Goal: Information Seeking & Learning: Find specific fact

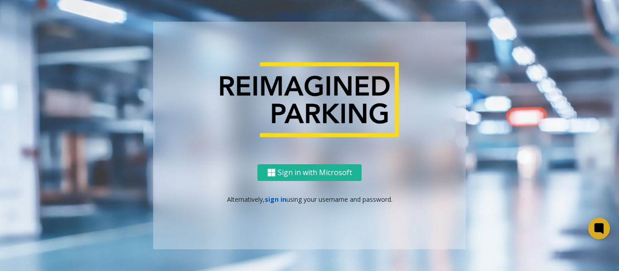
click at [272, 198] on link "sign in" at bounding box center [276, 199] width 22 height 9
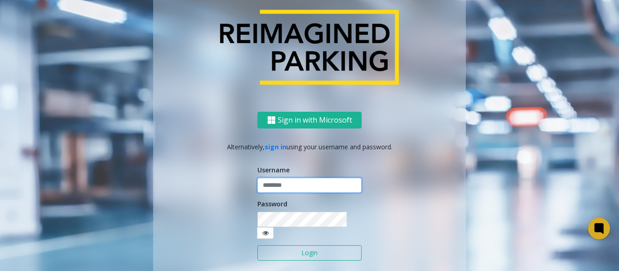
type input "*******"
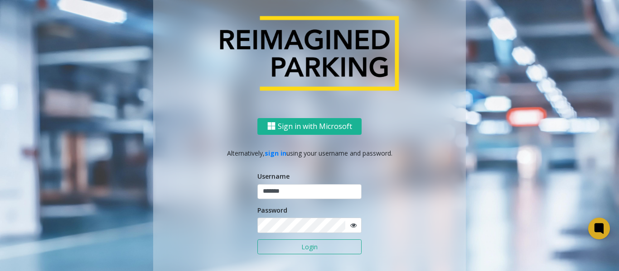
click at [271, 244] on button "Login" at bounding box center [309, 247] width 104 height 15
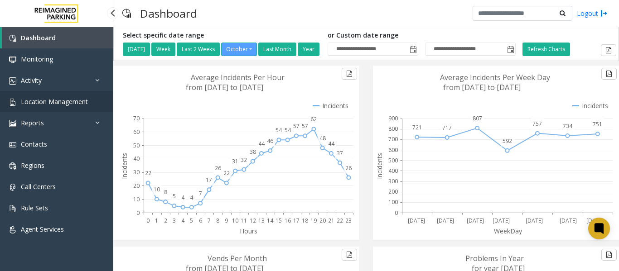
click at [39, 105] on span "Location Management" at bounding box center [54, 101] width 67 height 9
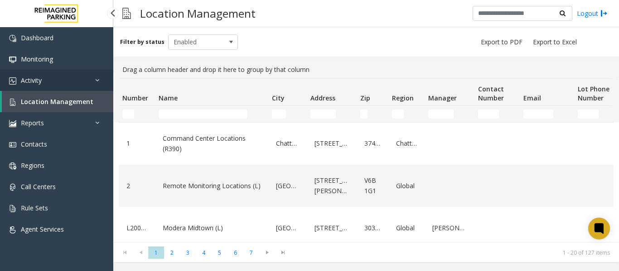
click at [38, 80] on span "Activity" at bounding box center [31, 80] width 21 height 9
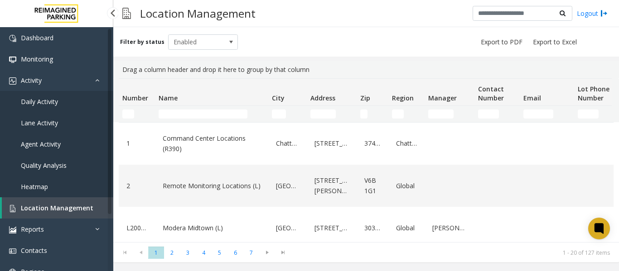
click at [36, 101] on span "Daily Activity" at bounding box center [39, 101] width 37 height 9
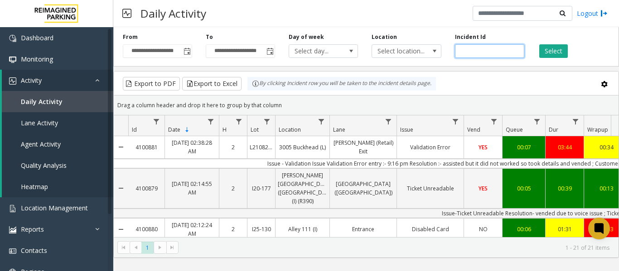
click at [488, 50] on input "number" at bounding box center [489, 51] width 69 height 14
paste input "*******"
type input "*******"
click at [545, 56] on button "Select" at bounding box center [553, 51] width 29 height 14
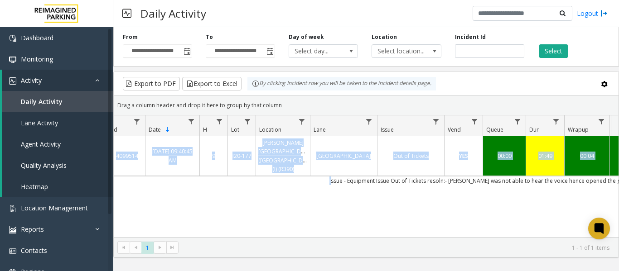
scroll to position [0, 64]
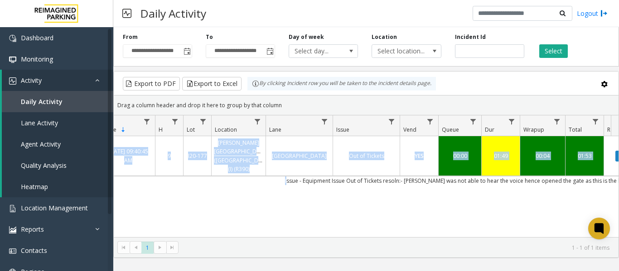
drag, startPoint x: 348, startPoint y: 176, endPoint x: 605, endPoint y: 177, distance: 256.5
click at [605, 177] on div "4099514 [DATE] 09:40:45 AM 9 I20-[GEOGRAPHIC_DATA][PERSON_NAME] ([GEOGRAPHIC_DA…" at bounding box center [366, 192] width 505 height 113
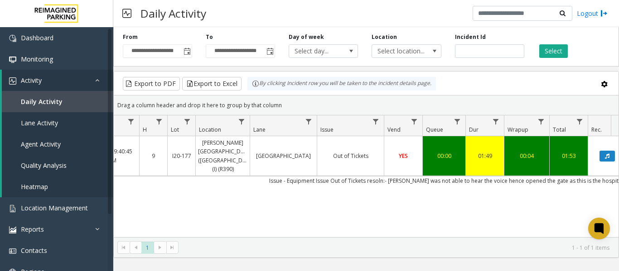
click at [245, 208] on div "4099514 [DATE] 09:40:45 AM 9 I20-[GEOGRAPHIC_DATA][PERSON_NAME] ([GEOGRAPHIC_DA…" at bounding box center [366, 192] width 505 height 113
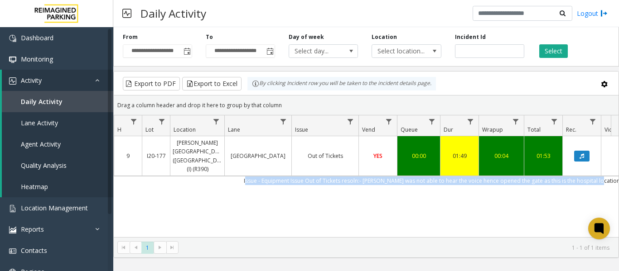
scroll to position [0, 334]
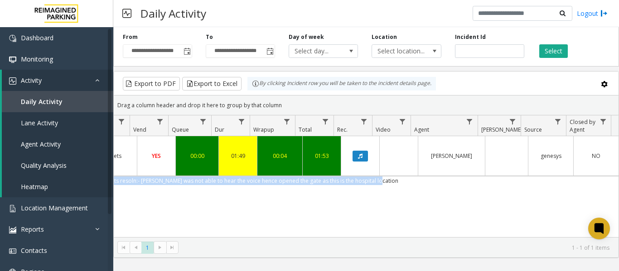
drag, startPoint x: 276, startPoint y: 171, endPoint x: 619, endPoint y: 174, distance: 342.6
click at [619, 174] on html "**********" at bounding box center [309, 135] width 619 height 271
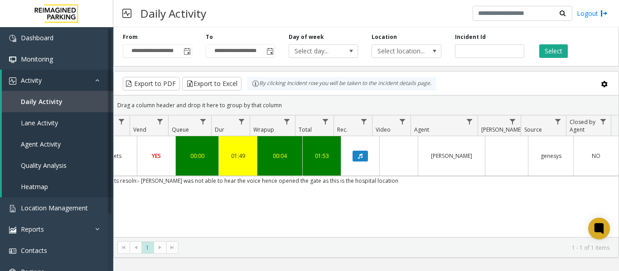
click at [407, 213] on div "4099514 [DATE] 09:40:45 AM 9 I20-[GEOGRAPHIC_DATA][PERSON_NAME] ([GEOGRAPHIC_DA…" at bounding box center [366, 192] width 505 height 113
click at [58, 211] on span "Location Management" at bounding box center [54, 208] width 67 height 9
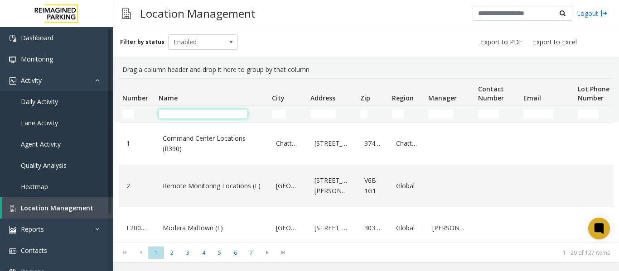
click at [185, 116] on input "Name Filter" at bounding box center [203, 114] width 89 height 9
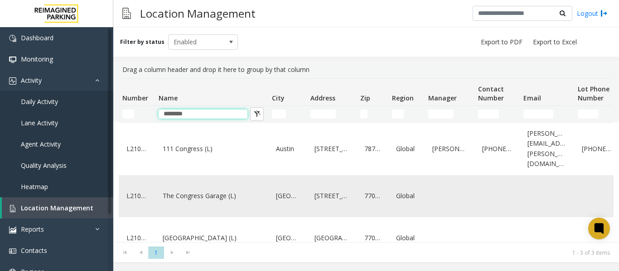
scroll to position [15, 0]
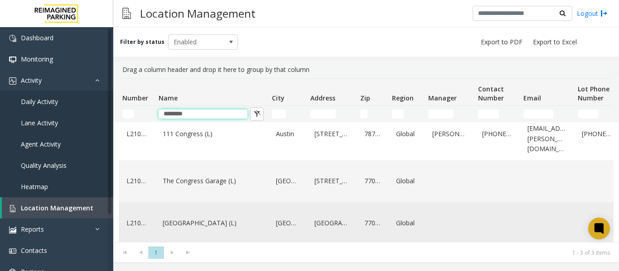
type input "********"
click at [206, 216] on link "[GEOGRAPHIC_DATA] (L)" at bounding box center [211, 223] width 102 height 15
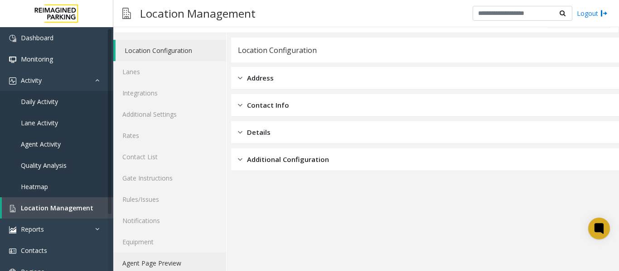
scroll to position [27, 0]
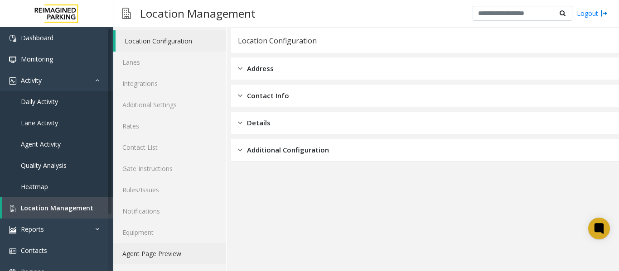
click at [152, 255] on link "Agent Page Preview" at bounding box center [169, 253] width 113 height 21
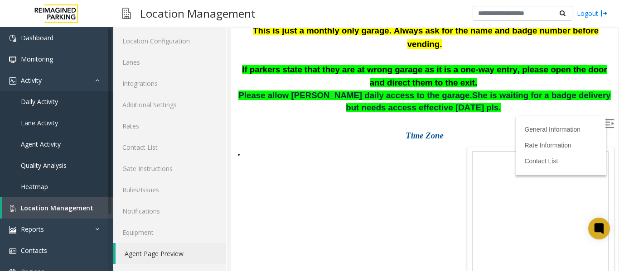
scroll to position [589, 0]
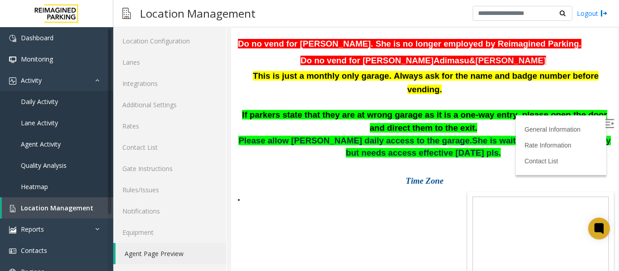
click at [605, 122] on img at bounding box center [609, 123] width 9 height 9
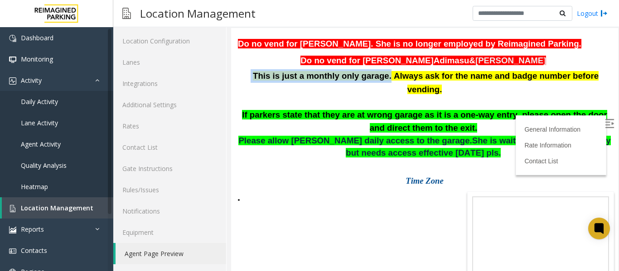
drag, startPoint x: 250, startPoint y: 105, endPoint x: 371, endPoint y: 111, distance: 121.1
click at [371, 97] on p "This is just a monthly only garage. Always ask for the name and badge number be…" at bounding box center [424, 82] width 373 height 27
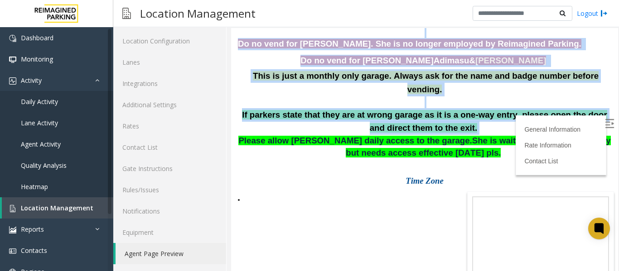
drag, startPoint x: 458, startPoint y: 147, endPoint x: 249, endPoint y: 132, distance: 209.4
click at [573, 38] on div at bounding box center [424, 32] width 373 height 11
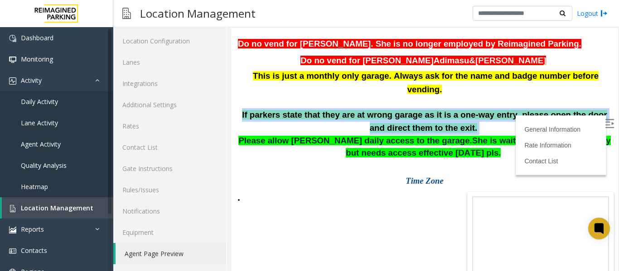
drag, startPoint x: 233, startPoint y: 130, endPoint x: 463, endPoint y: 138, distance: 229.5
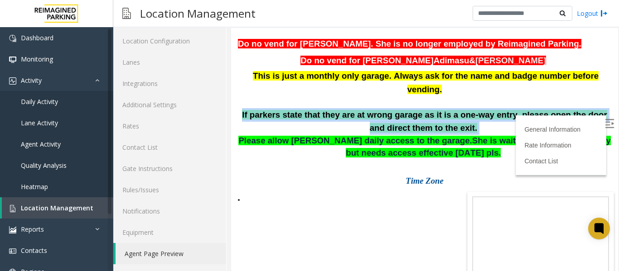
drag, startPoint x: 464, startPoint y: 140, endPoint x: 233, endPoint y: 131, distance: 231.8
click at [451, 135] on p "If parkers state that they are at wrong garage as it is a one-way entry, please…" at bounding box center [424, 121] width 373 height 27
